Goal: Information Seeking & Learning: Learn about a topic

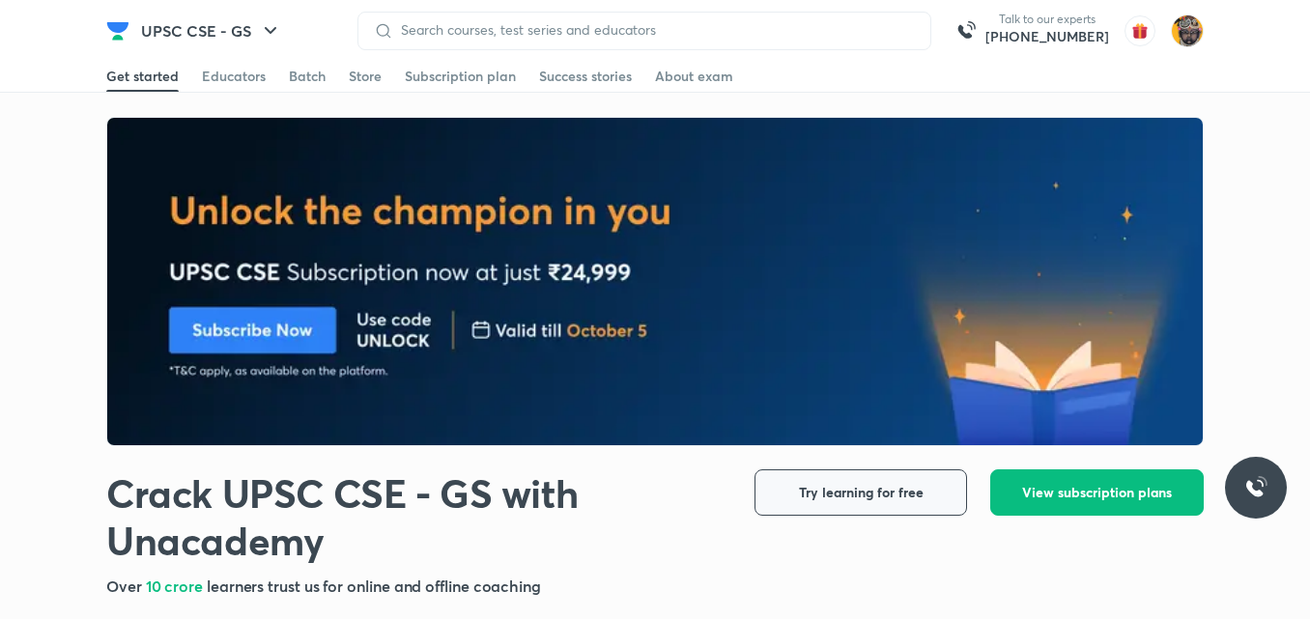
click at [895, 490] on span "Try learning for free" at bounding box center [861, 492] width 125 height 19
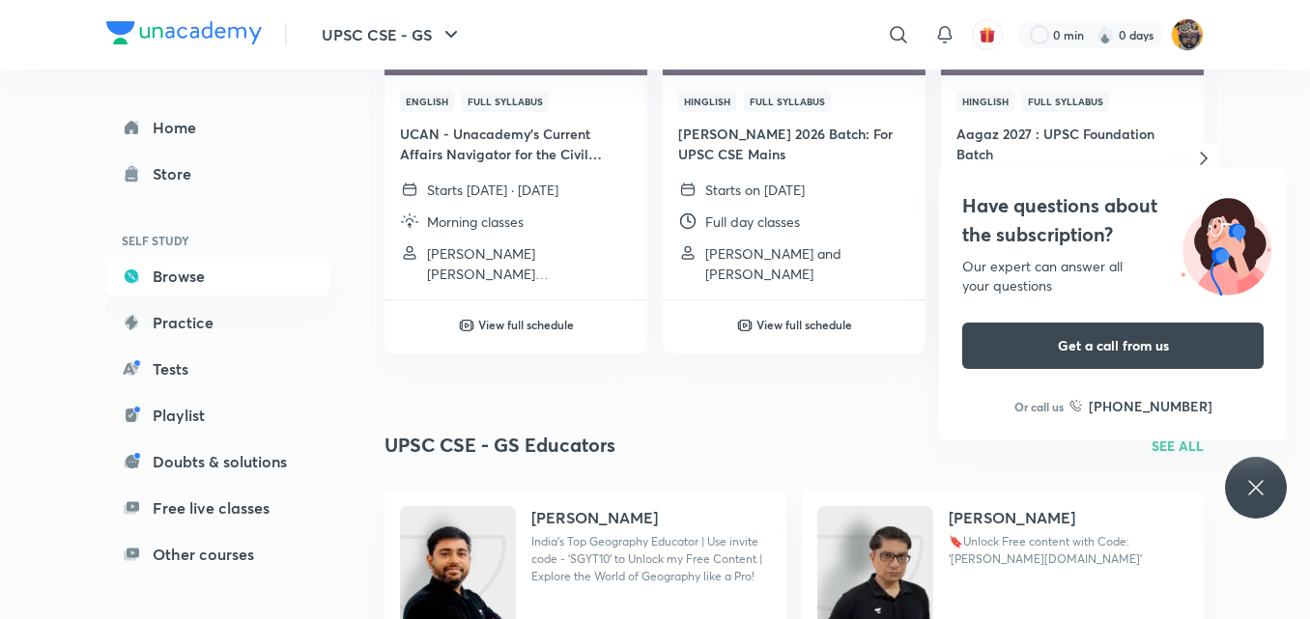
scroll to position [493, 0]
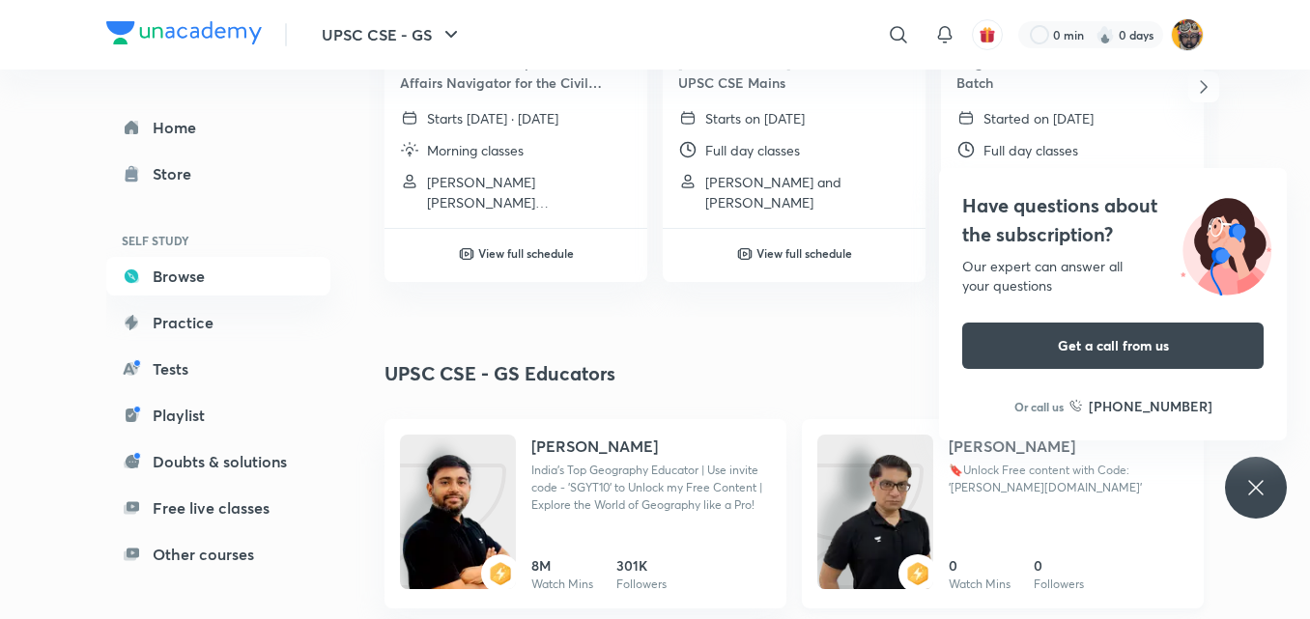
click at [1022, 445] on h4 "[PERSON_NAME]" at bounding box center [1012, 446] width 127 height 23
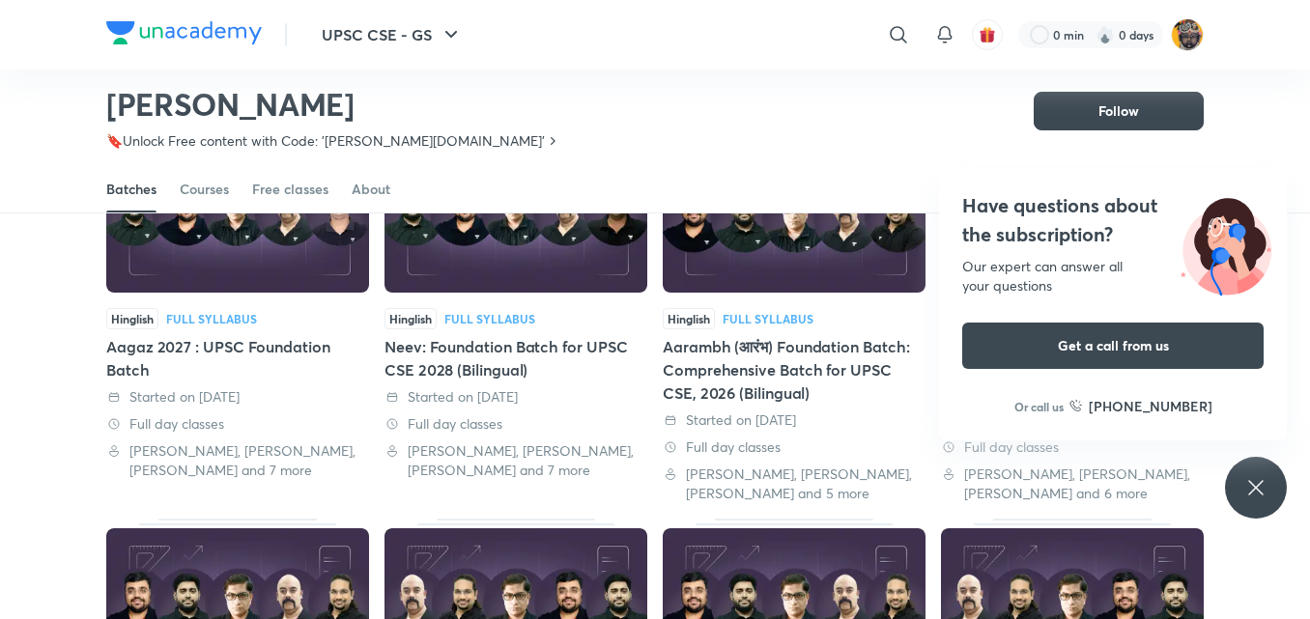
scroll to position [663, 0]
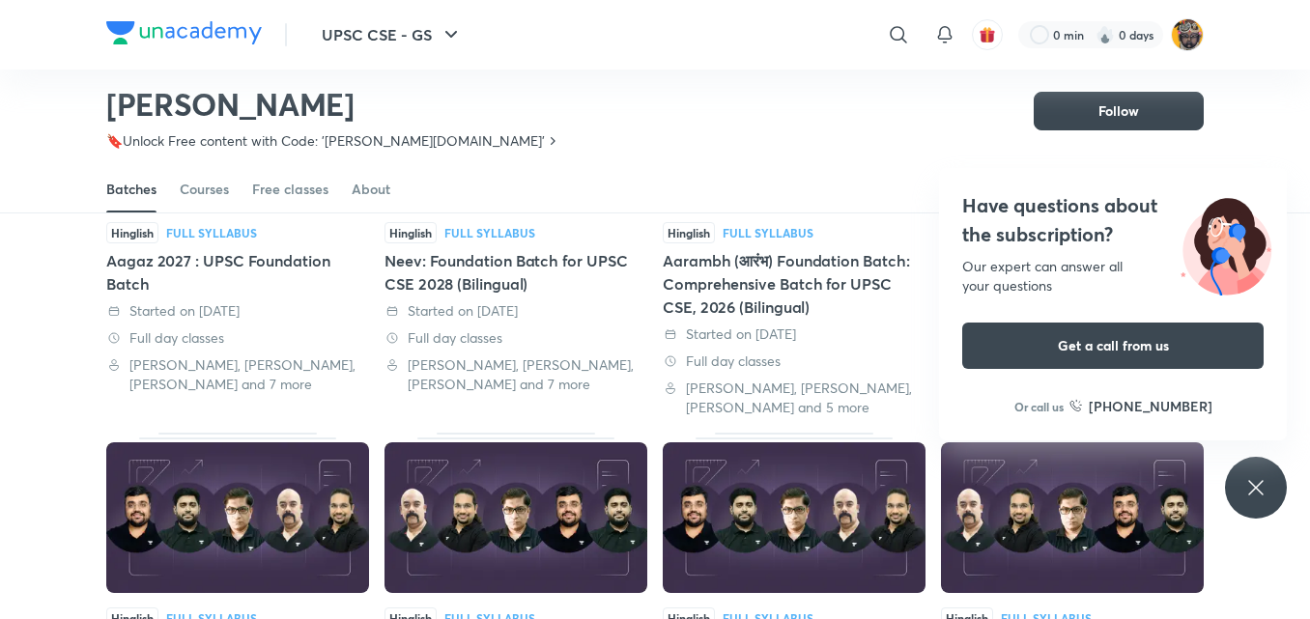
drag, startPoint x: 1304, startPoint y: 355, endPoint x: 1319, endPoint y: 322, distance: 35.9
click at [1309, 322] on html "UPSC CSE - GS ​ 0 min 0 days [PERSON_NAME] 🔖Unlock Free content with Code: '[PE…" at bounding box center [655, 445] width 1310 height 2216
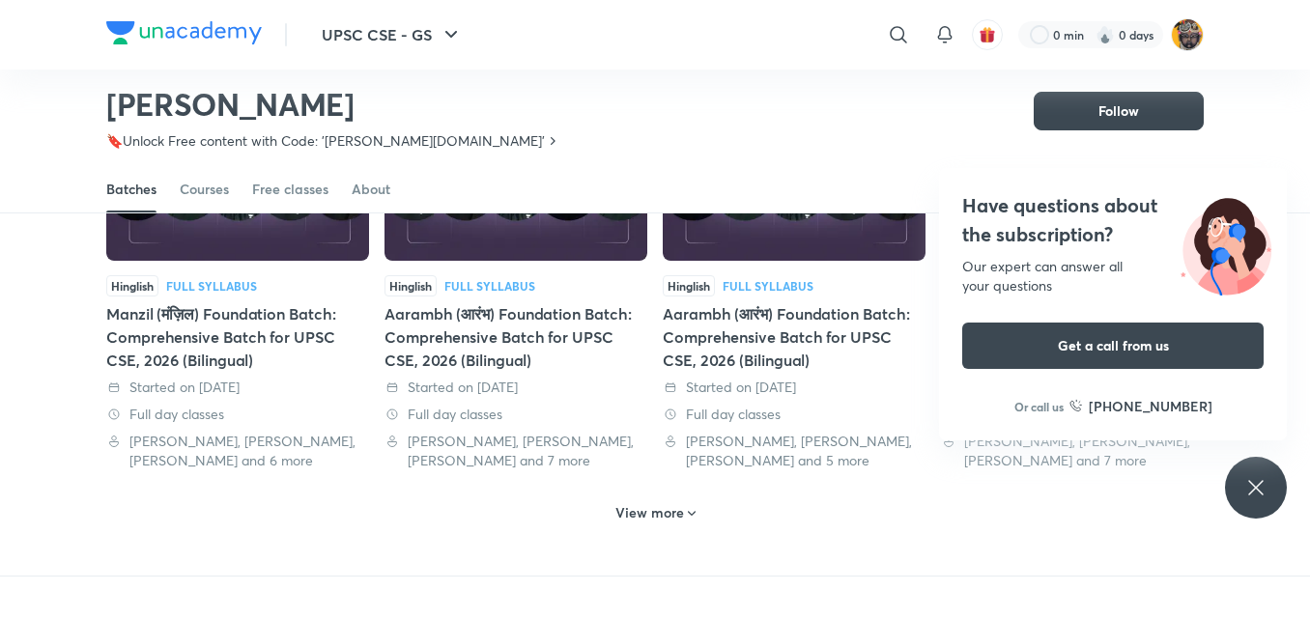
scroll to position [998, 0]
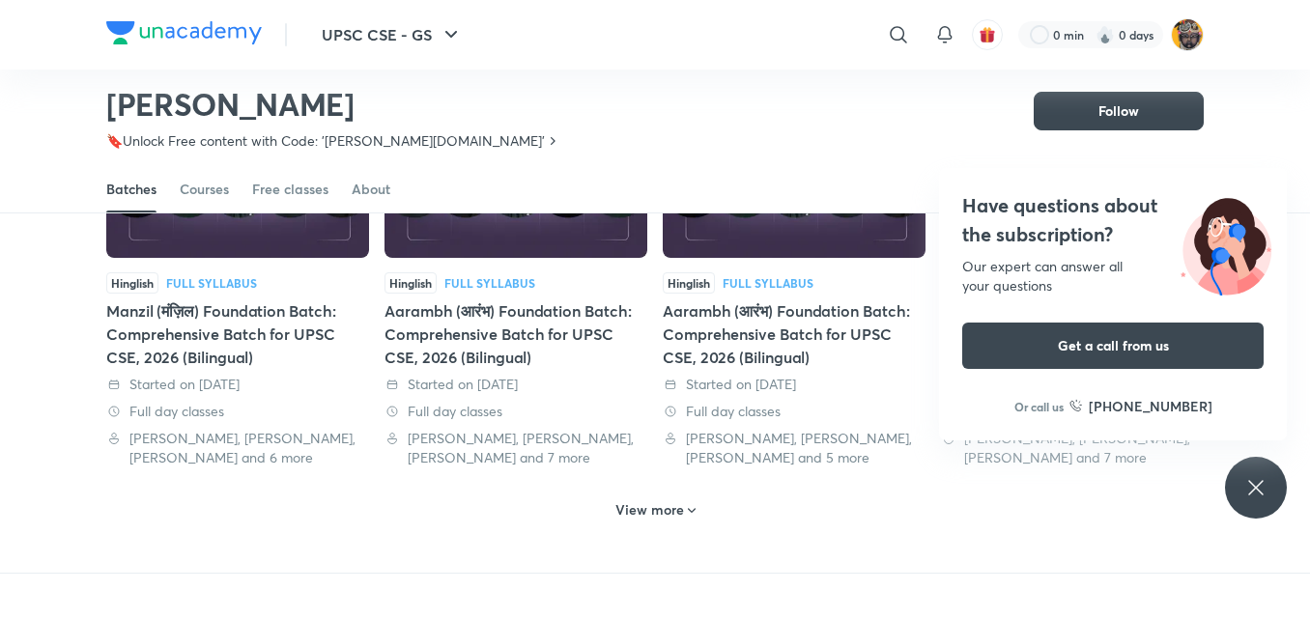
click at [1262, 477] on icon at bounding box center [1256, 487] width 23 height 23
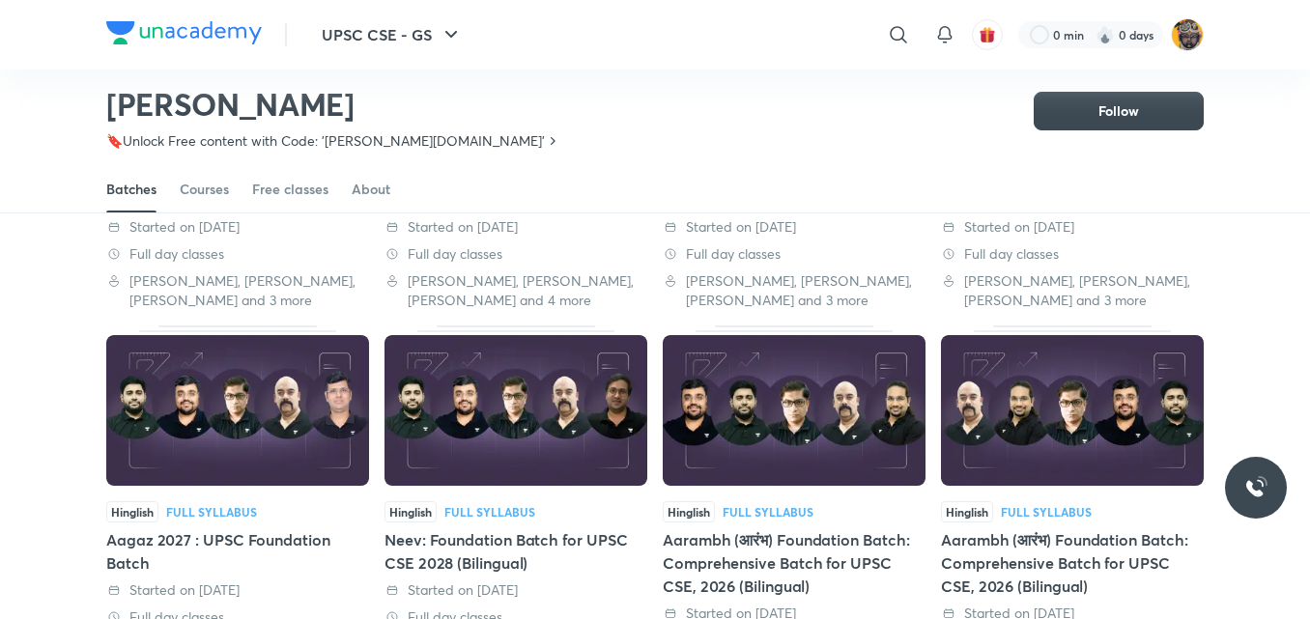
scroll to position [380, 0]
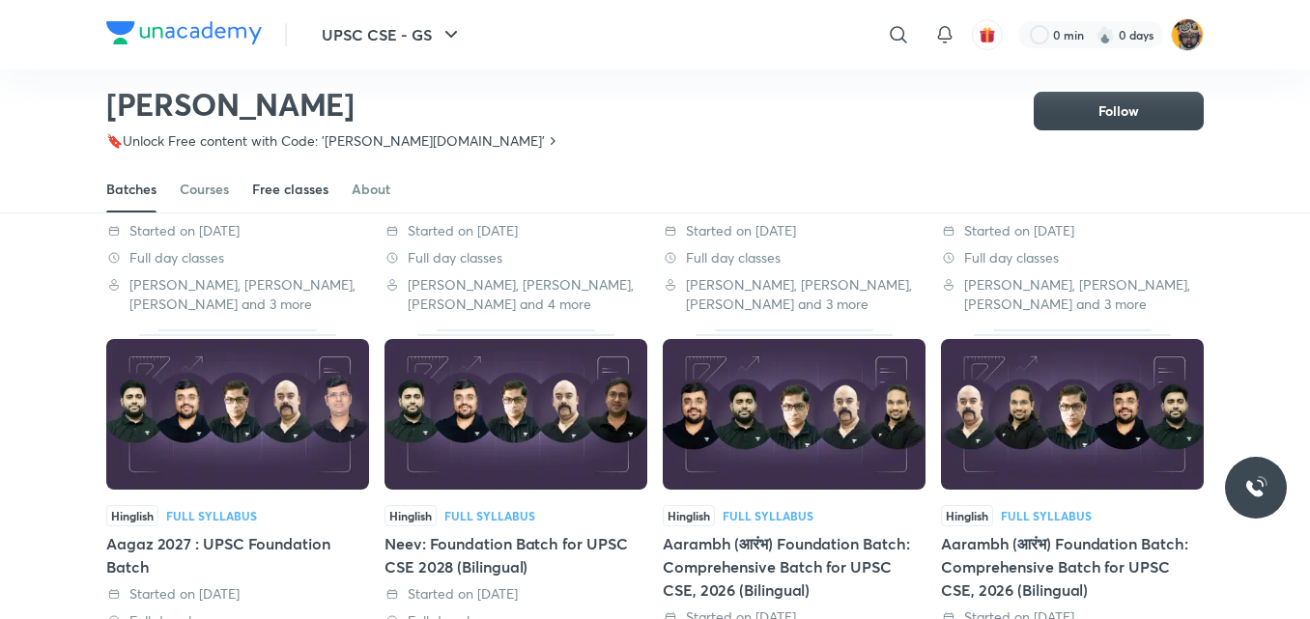
click at [324, 187] on div "Free classes" at bounding box center [290, 189] width 76 height 19
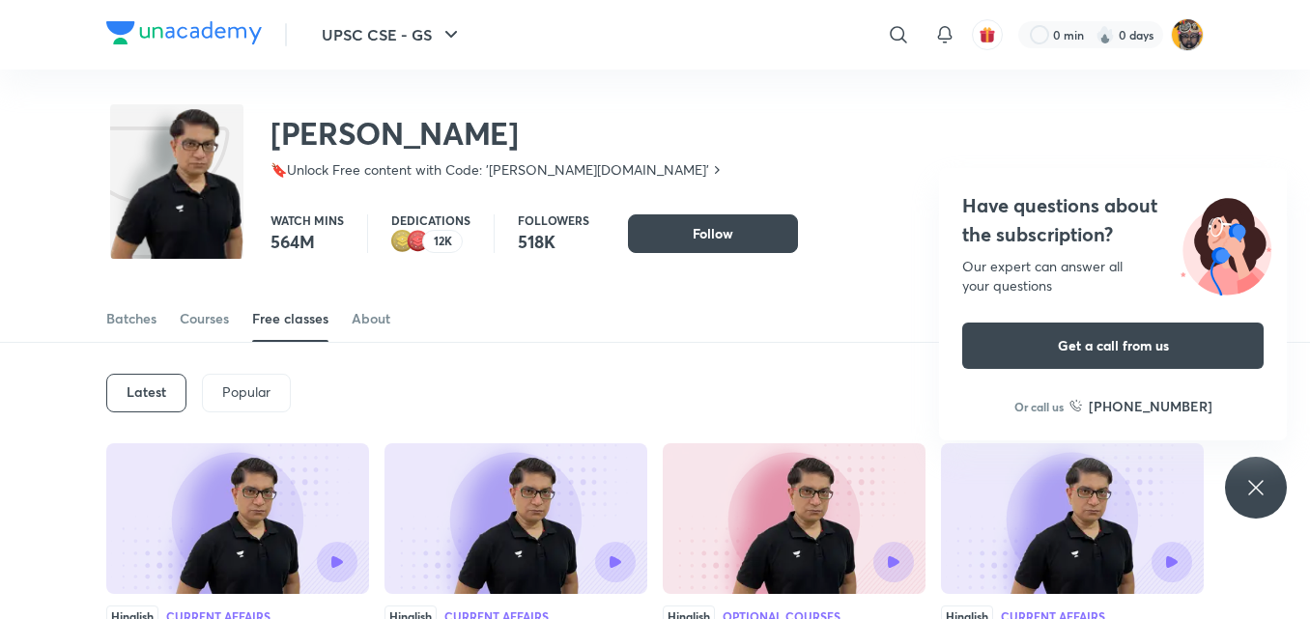
click at [1258, 500] on div "Have questions about the subscription? Our expert can answer all your questions…" at bounding box center [1256, 488] width 62 height 62
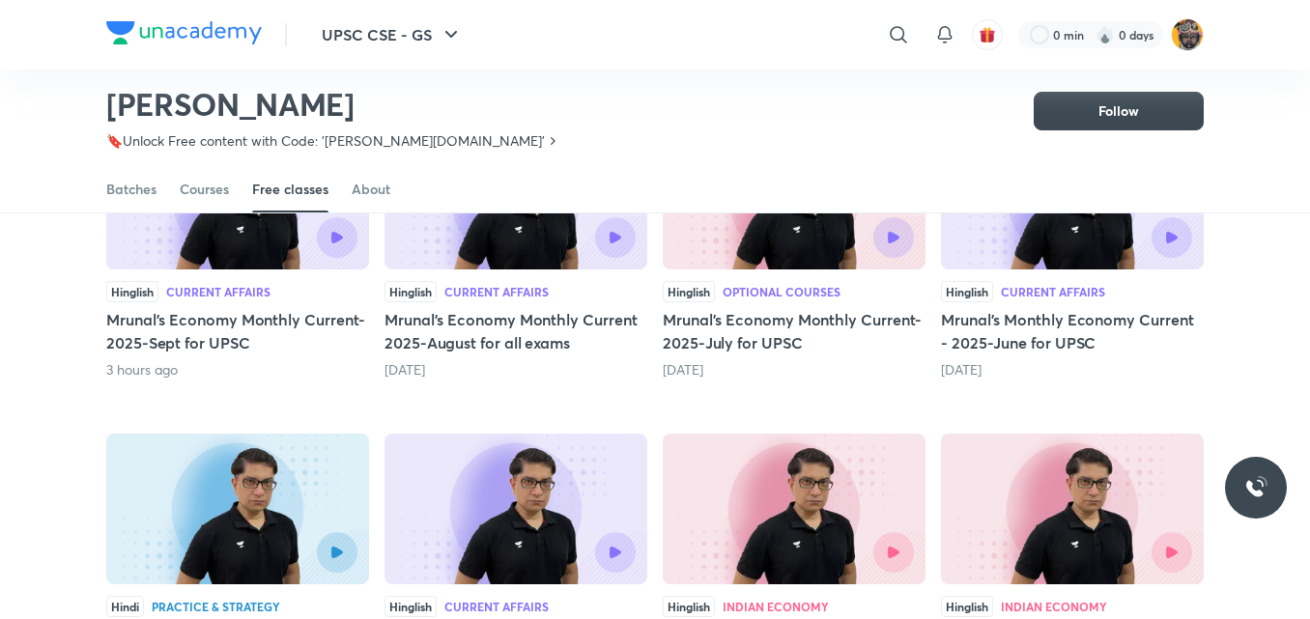
scroll to position [244, 0]
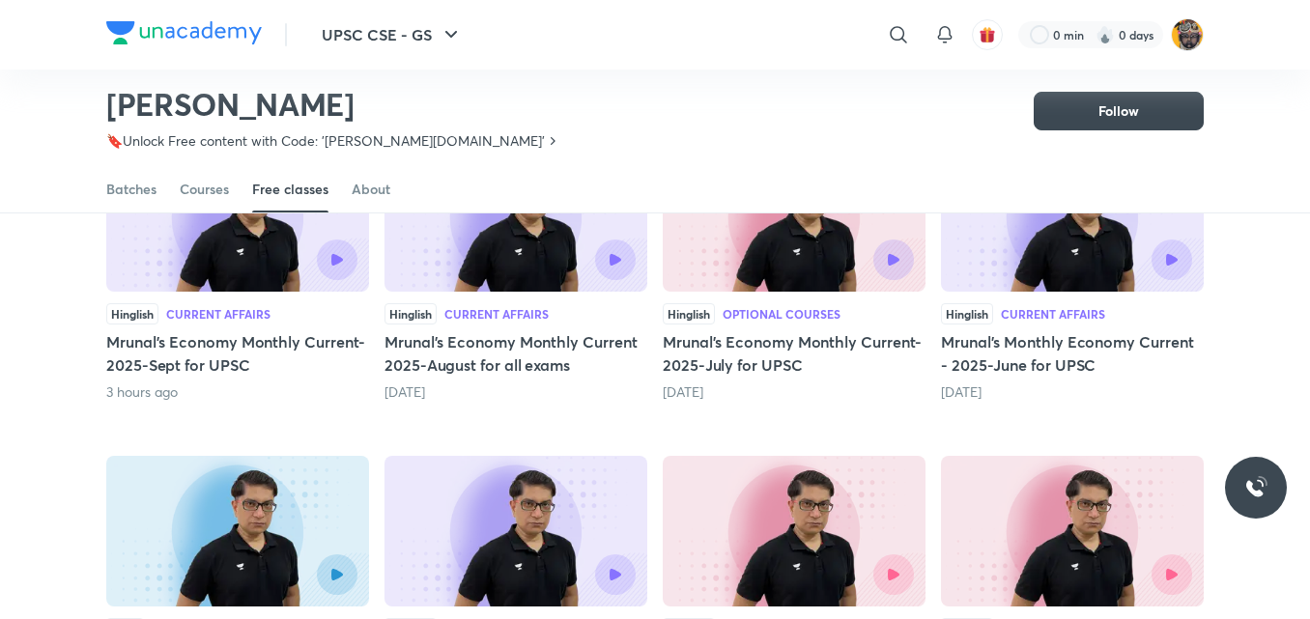
click at [223, 337] on h5 "Mrunal's Economy Monthly Current-2025-Sept for UPSC" at bounding box center [237, 353] width 263 height 46
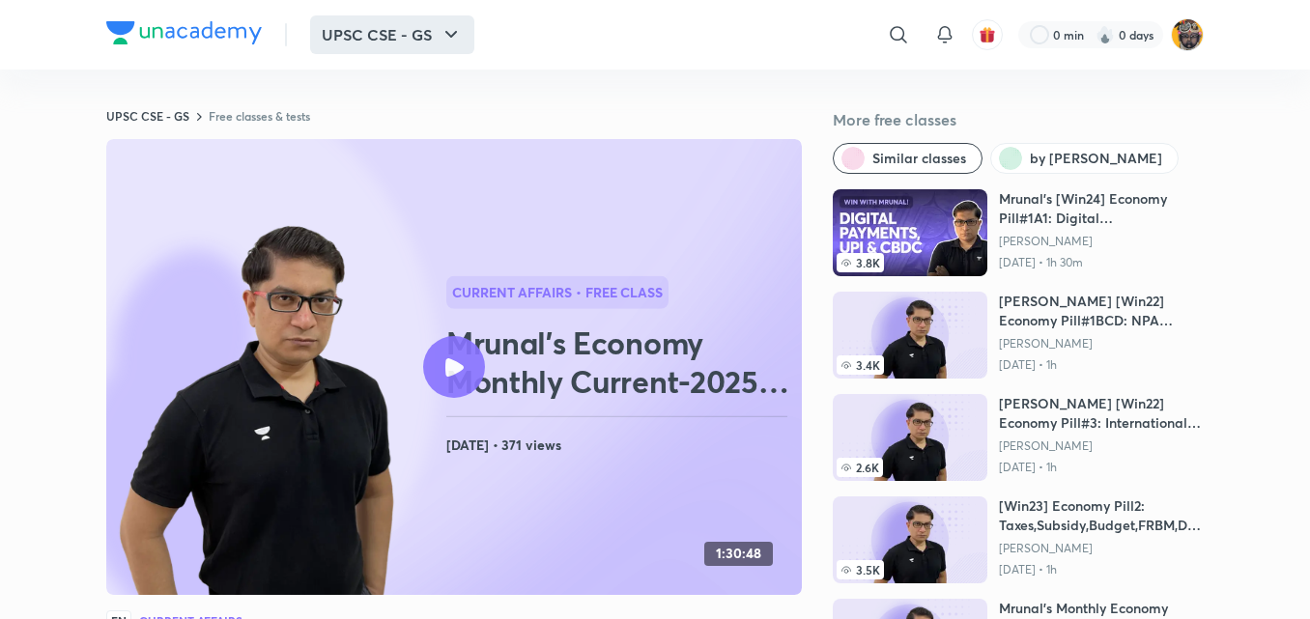
click at [456, 48] on button "UPSC CSE - GS" at bounding box center [392, 34] width 164 height 39
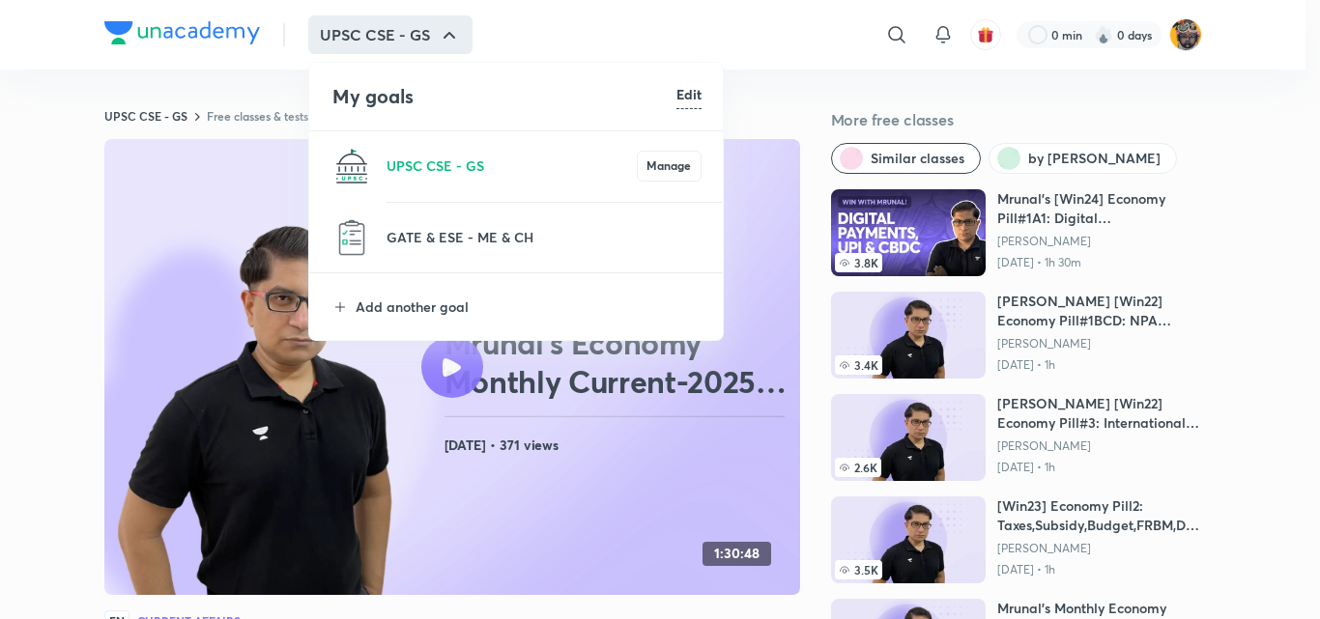
click at [4, 147] on div at bounding box center [660, 309] width 1320 height 619
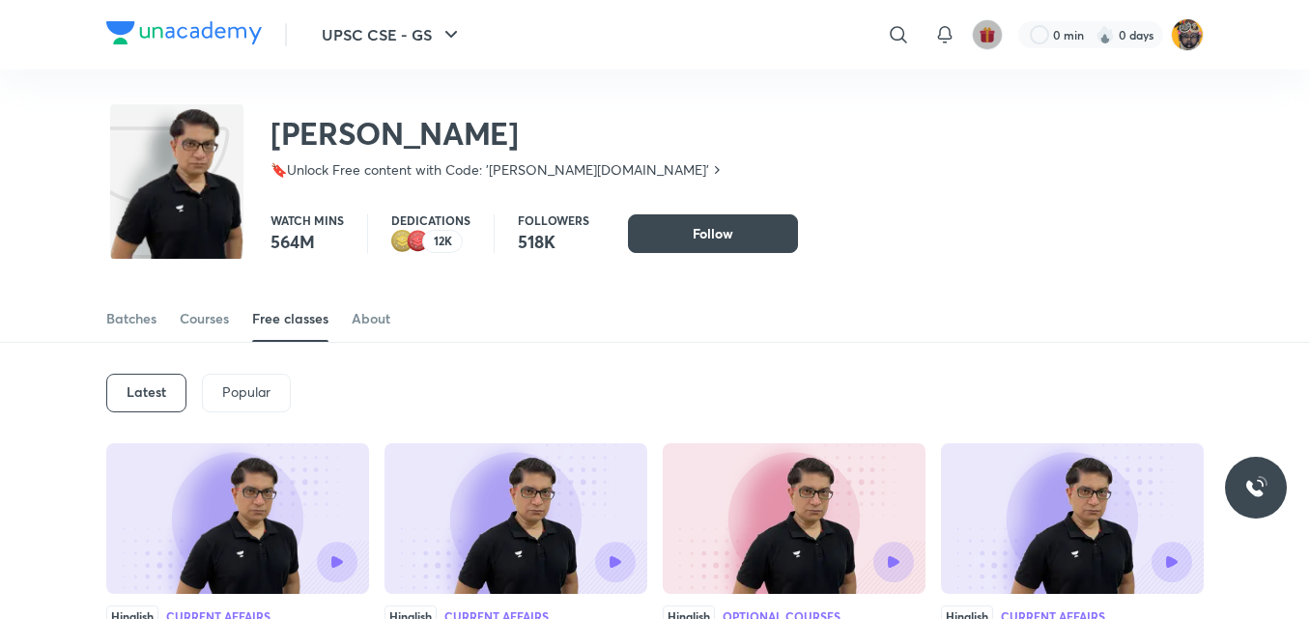
click at [981, 42] on img "button" at bounding box center [987, 34] width 17 height 17
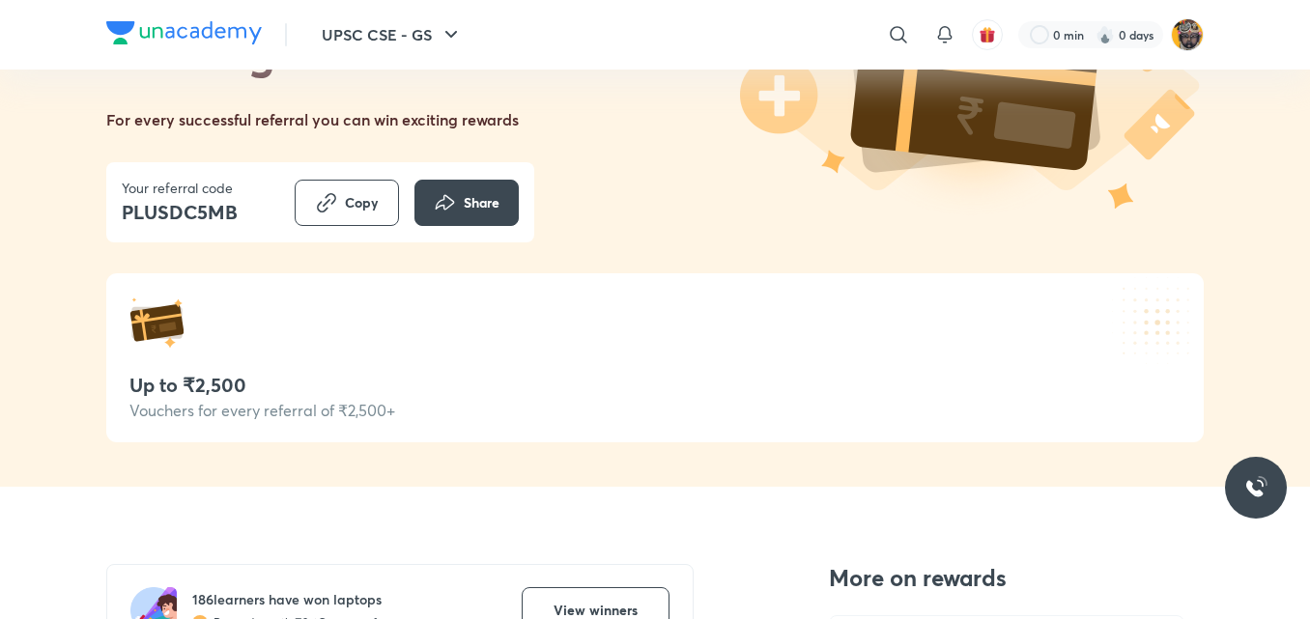
scroll to position [425, 0]
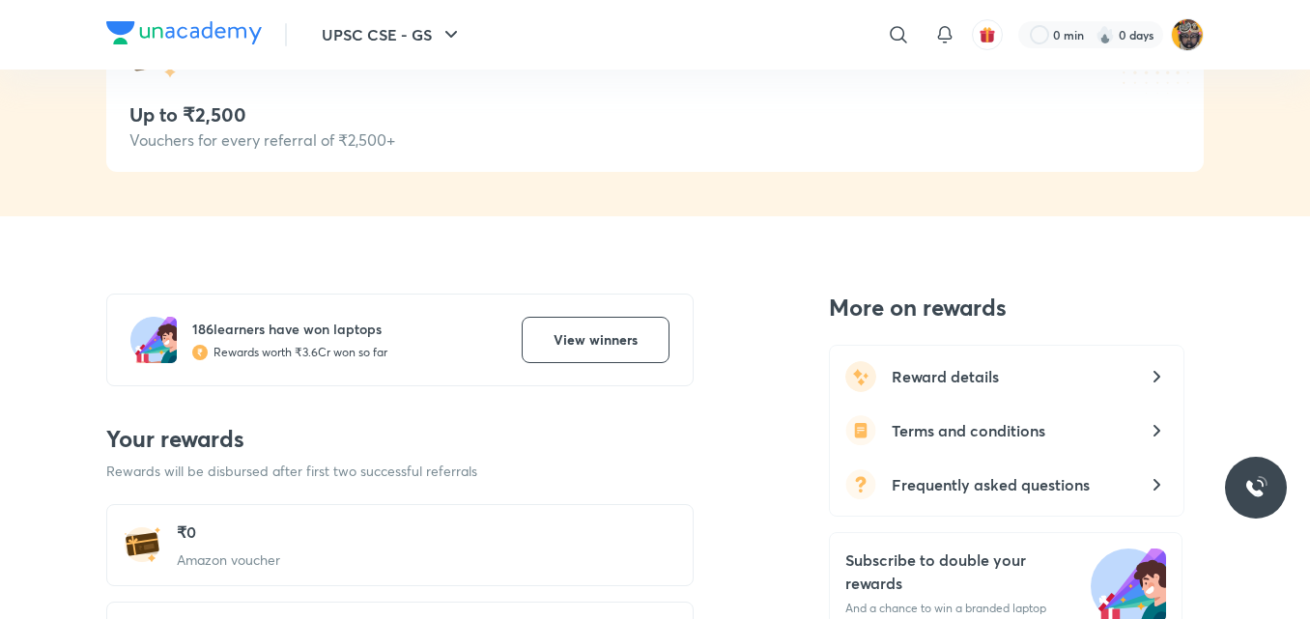
drag, startPoint x: 1302, startPoint y: 180, endPoint x: 1319, endPoint y: 186, distance: 18.7
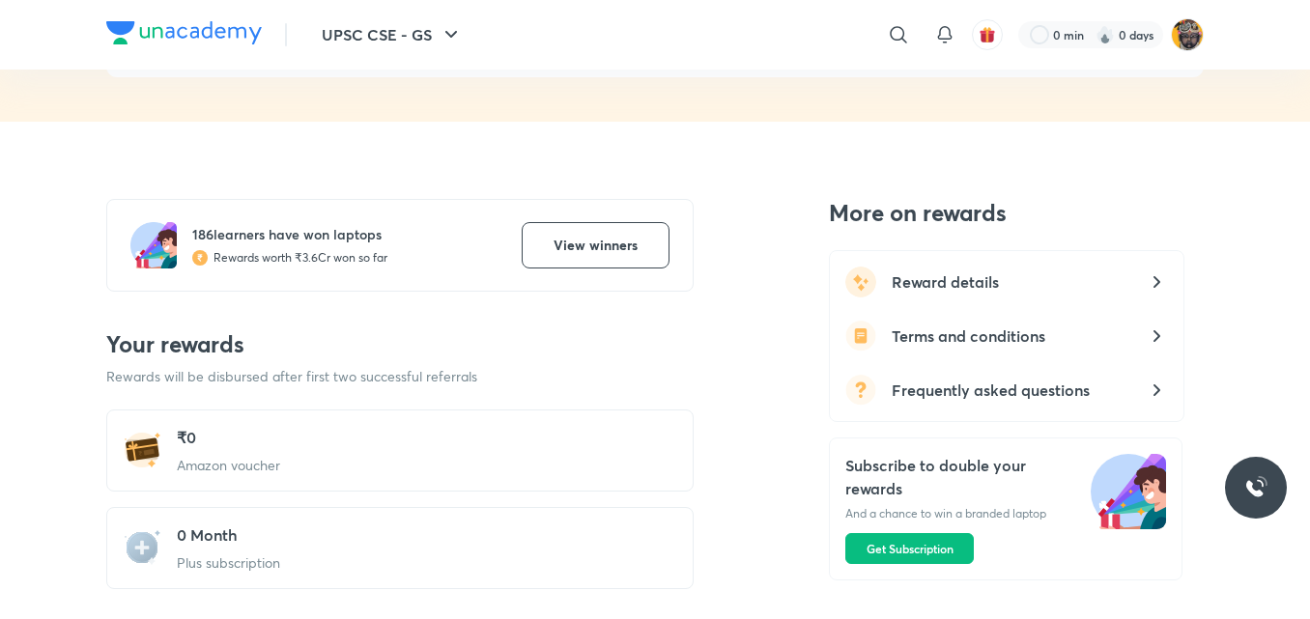
scroll to position [525, 0]
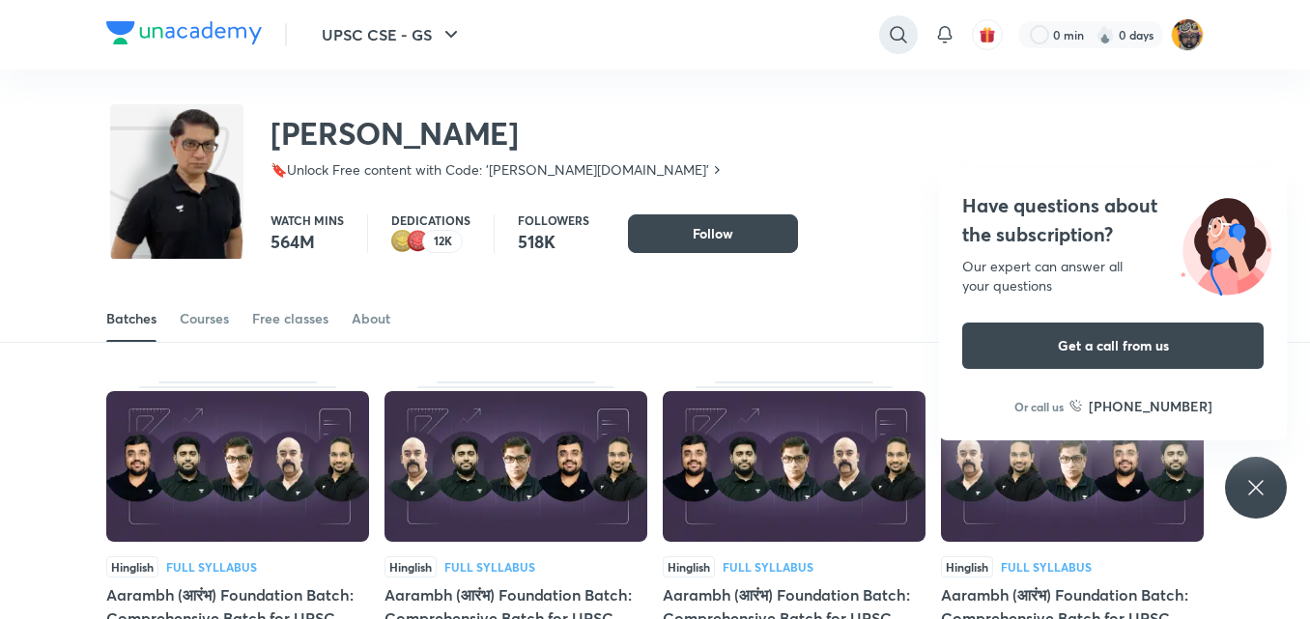
click at [907, 40] on icon at bounding box center [898, 34] width 23 height 23
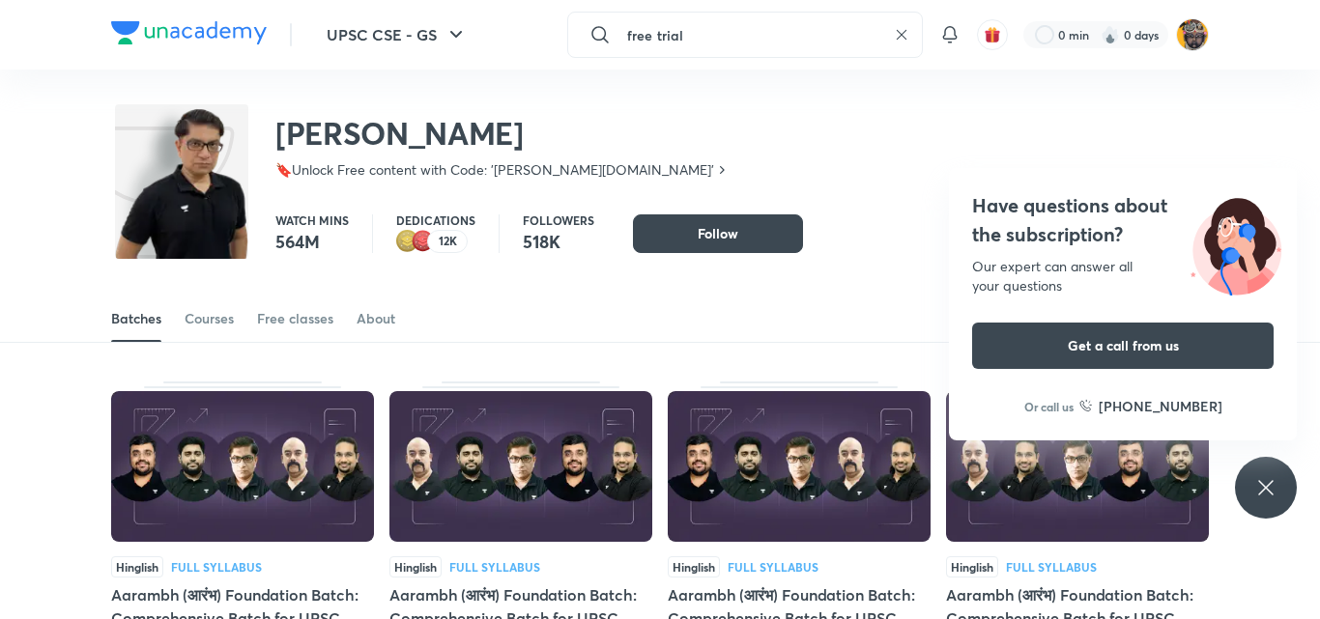
type input "free trial"
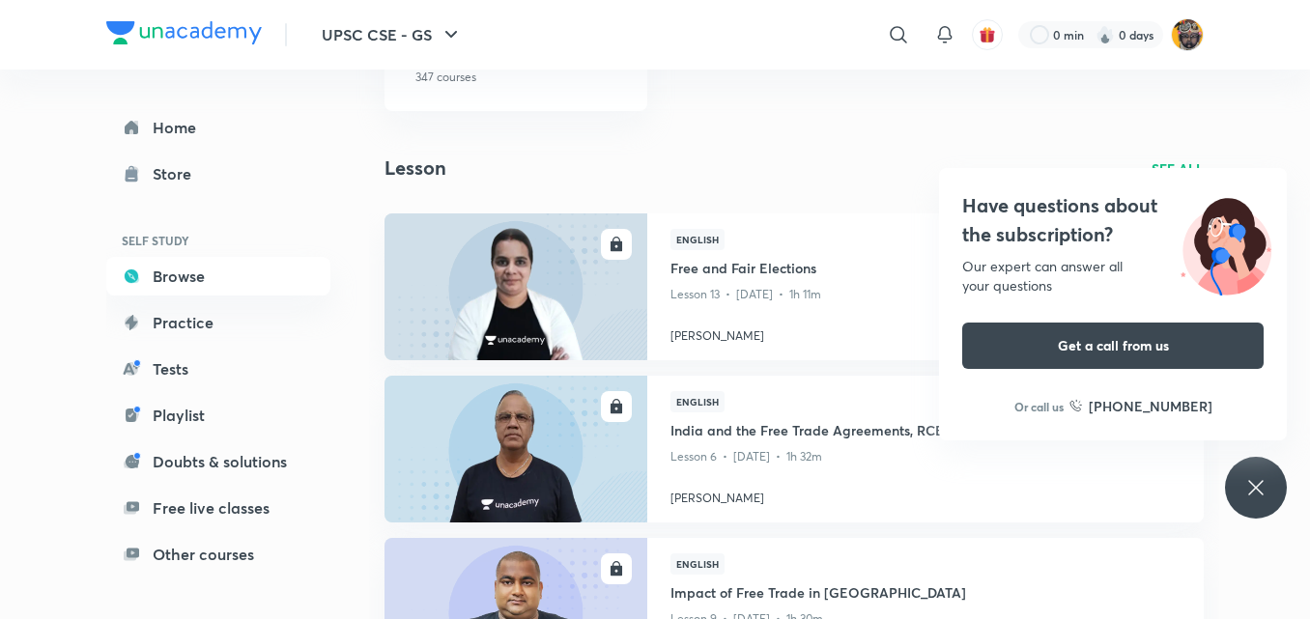
scroll to position [134, 0]
